Goal: Task Accomplishment & Management: Manage account settings

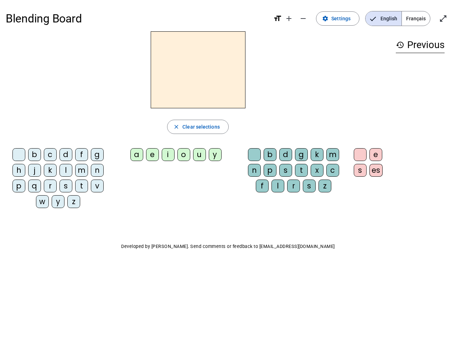
click at [289, 19] on mat-icon "add" at bounding box center [288, 18] width 9 height 9
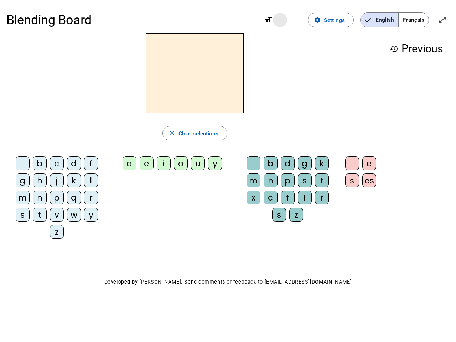
click at [303, 19] on div "Blending Board format_size add remove settings Settings English Français open_i…" at bounding box center [227, 19] width 443 height 27
click at [338, 19] on span "Settings" at bounding box center [334, 20] width 21 height 10
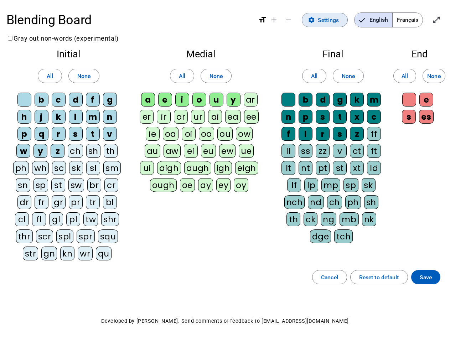
click at [383, 19] on span "English" at bounding box center [373, 20] width 38 height 14
click at [415, 19] on span "Français" at bounding box center [407, 20] width 30 height 14
click at [415, 19] on span "Français" at bounding box center [402, 20] width 41 height 14
click at [443, 19] on span "Enter full screen" at bounding box center [436, 19] width 17 height 17
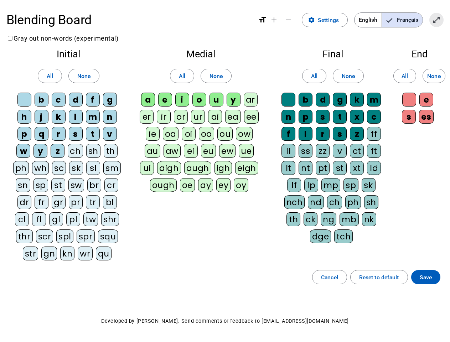
click at [198, 127] on letter-bubble "oi" at bounding box center [190, 135] width 17 height 17
click at [20, 156] on div "w" at bounding box center [23, 151] width 14 height 14
